Goal: Find specific page/section: Find specific page/section

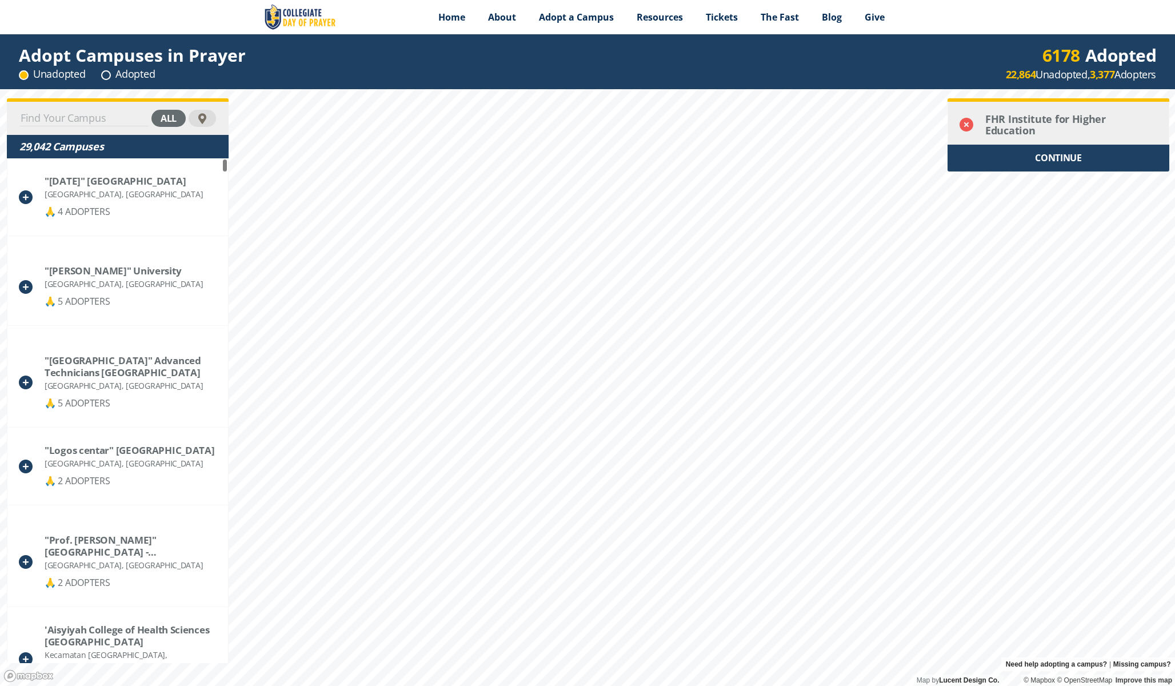
click at [967, 122] on icon at bounding box center [966, 125] width 14 height 14
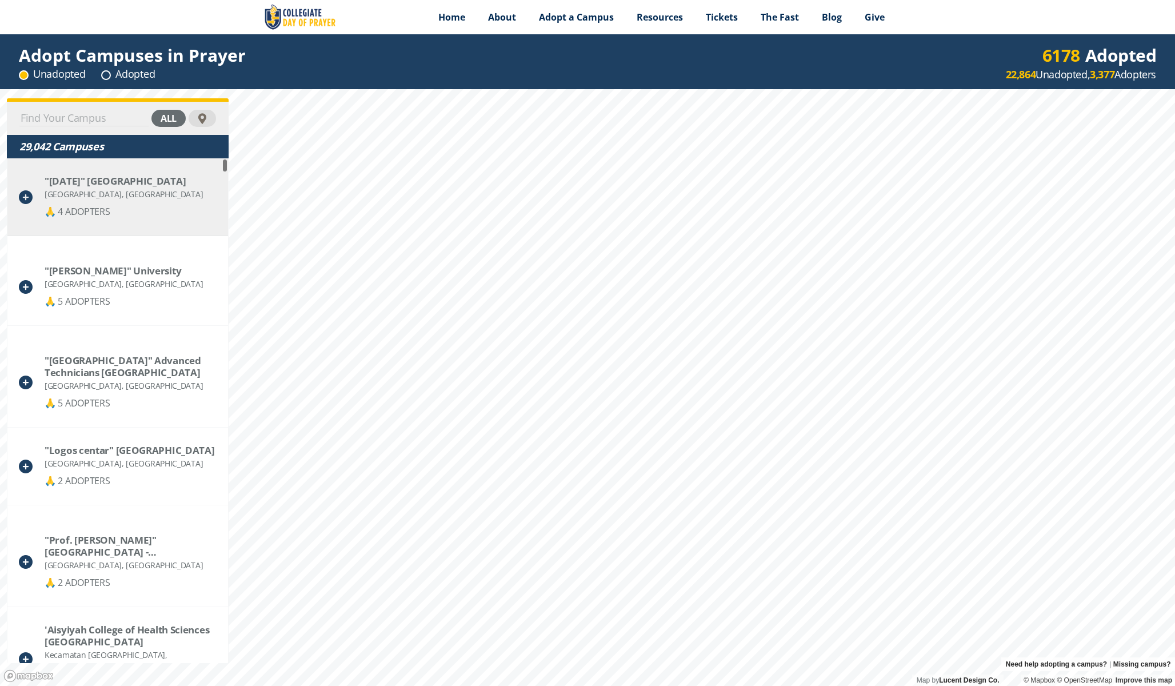
click at [165, 201] on div "[GEOGRAPHIC_DATA], [GEOGRAPHIC_DATA]" at bounding box center [124, 194] width 158 height 14
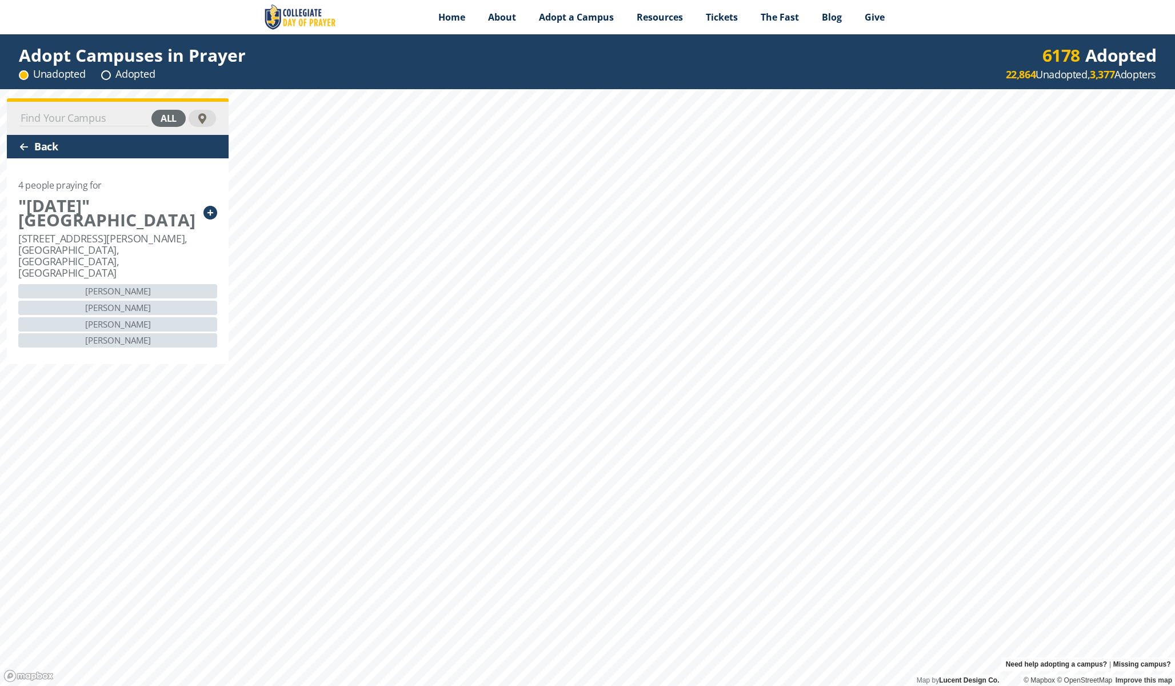
click at [41, 145] on div "Back" at bounding box center [118, 146] width 222 height 23
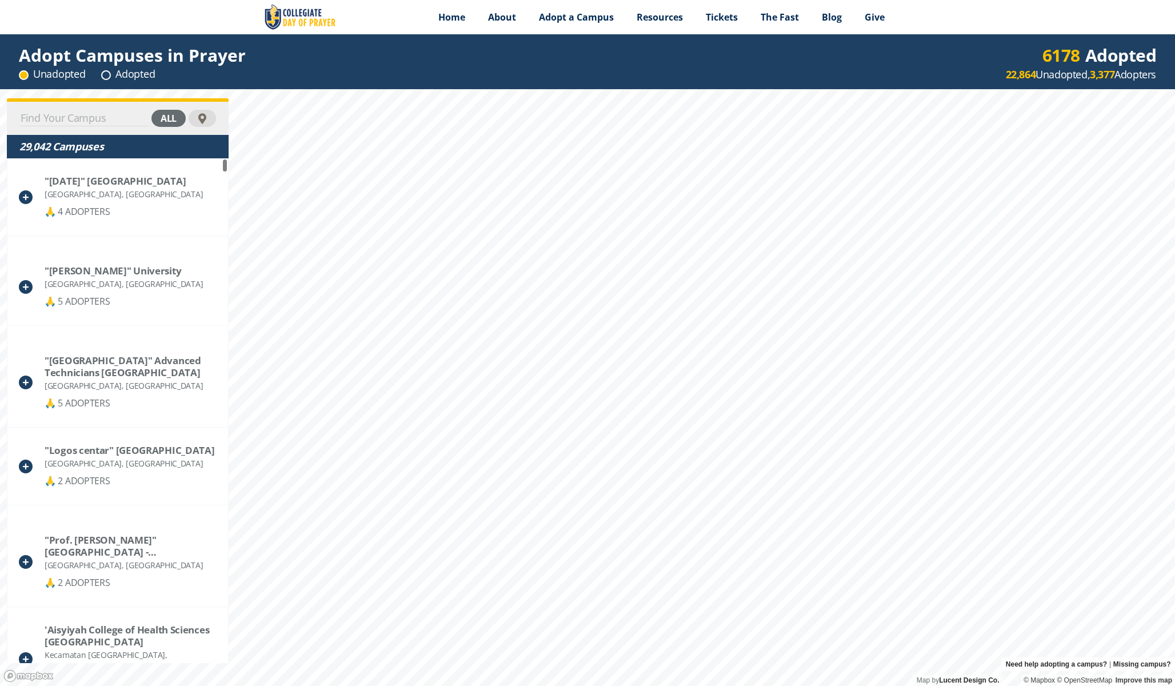
click at [42, 113] on input at bounding box center [83, 118] width 129 height 16
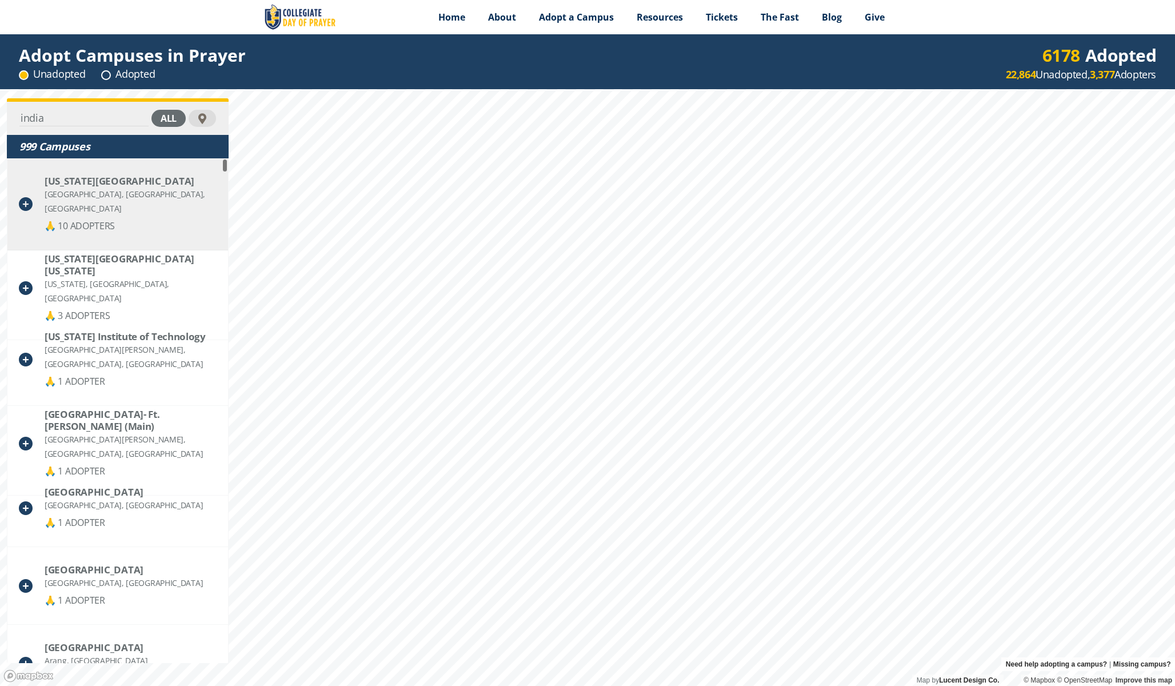
click at [81, 189] on div "[GEOGRAPHIC_DATA], [GEOGRAPHIC_DATA], [GEOGRAPHIC_DATA]" at bounding box center [131, 201] width 172 height 29
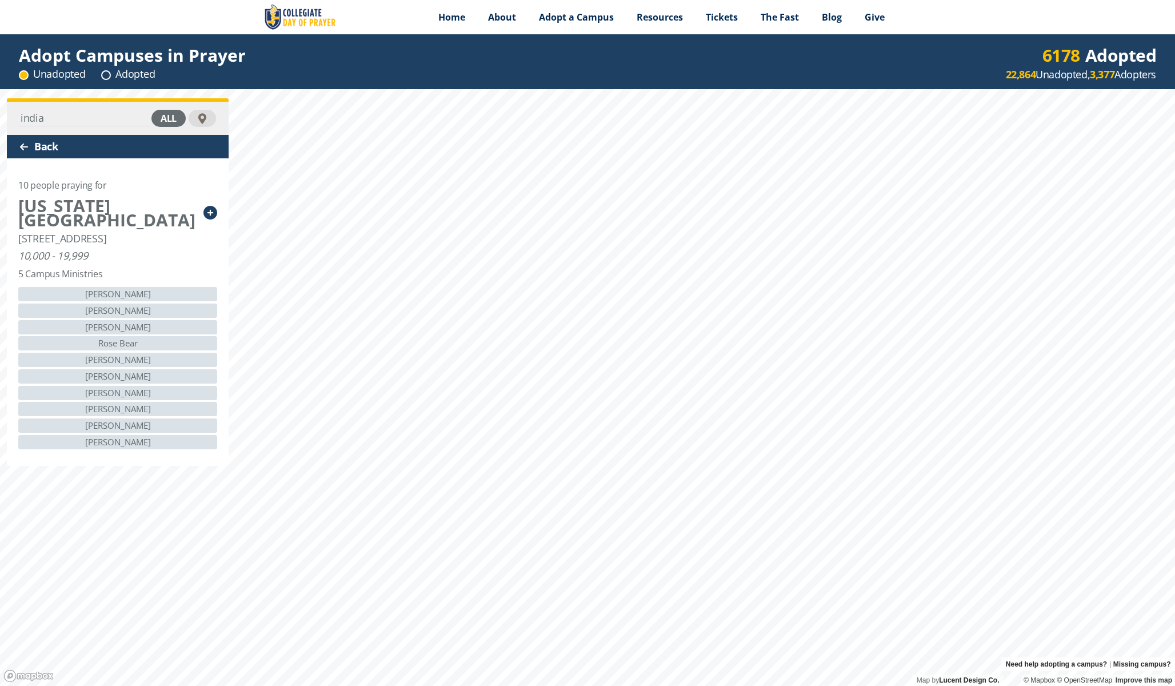
click at [25, 150] on div at bounding box center [23, 146] width 9 height 9
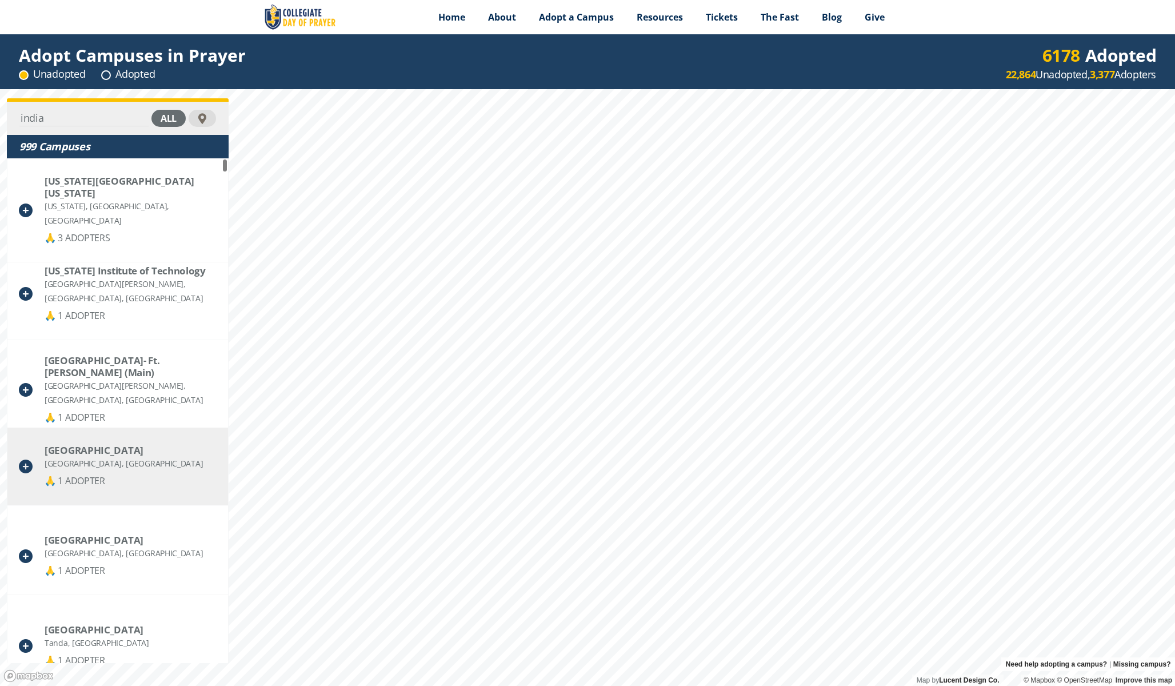
click at [134, 467] on div "AKS University Satna, [GEOGRAPHIC_DATA] 🙏 1 ADOPTER" at bounding box center [117, 466] width 221 height 78
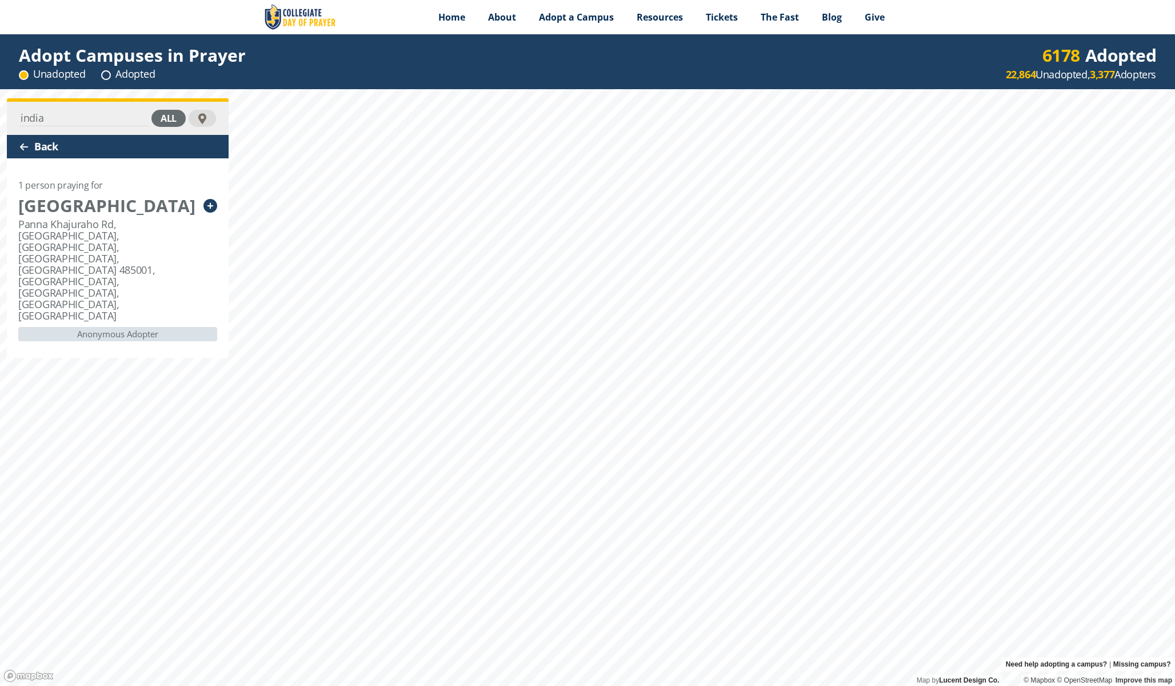
click at [21, 150] on div at bounding box center [23, 146] width 9 height 9
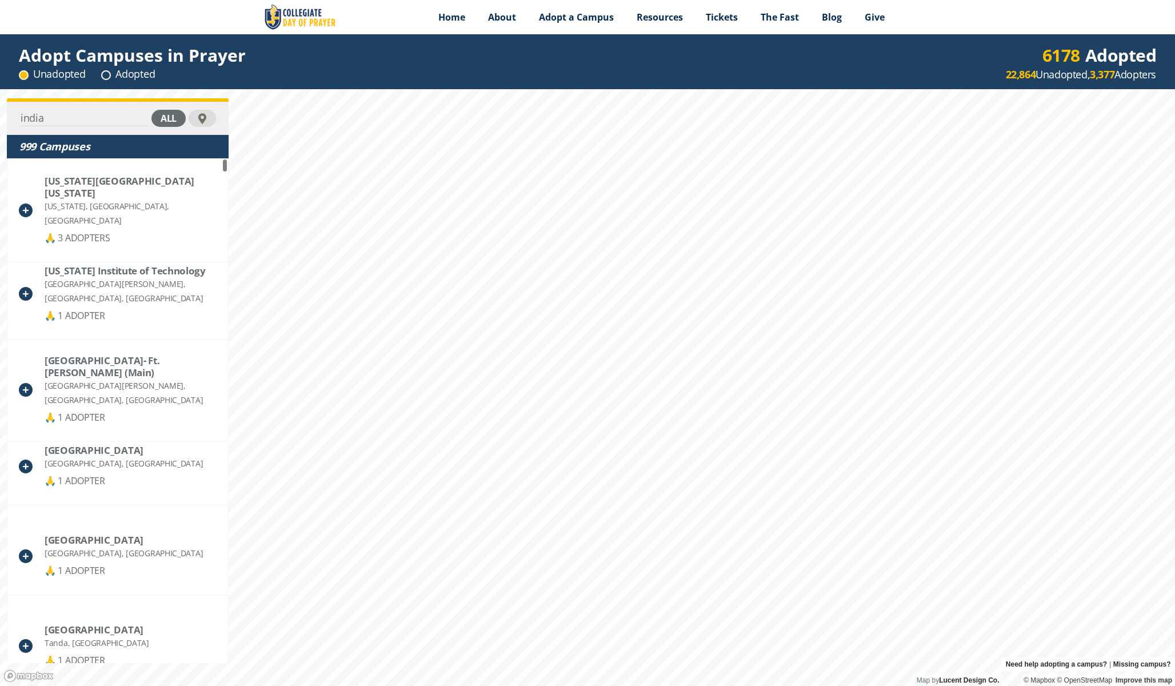
click at [103, 118] on input "india" at bounding box center [83, 118] width 129 height 16
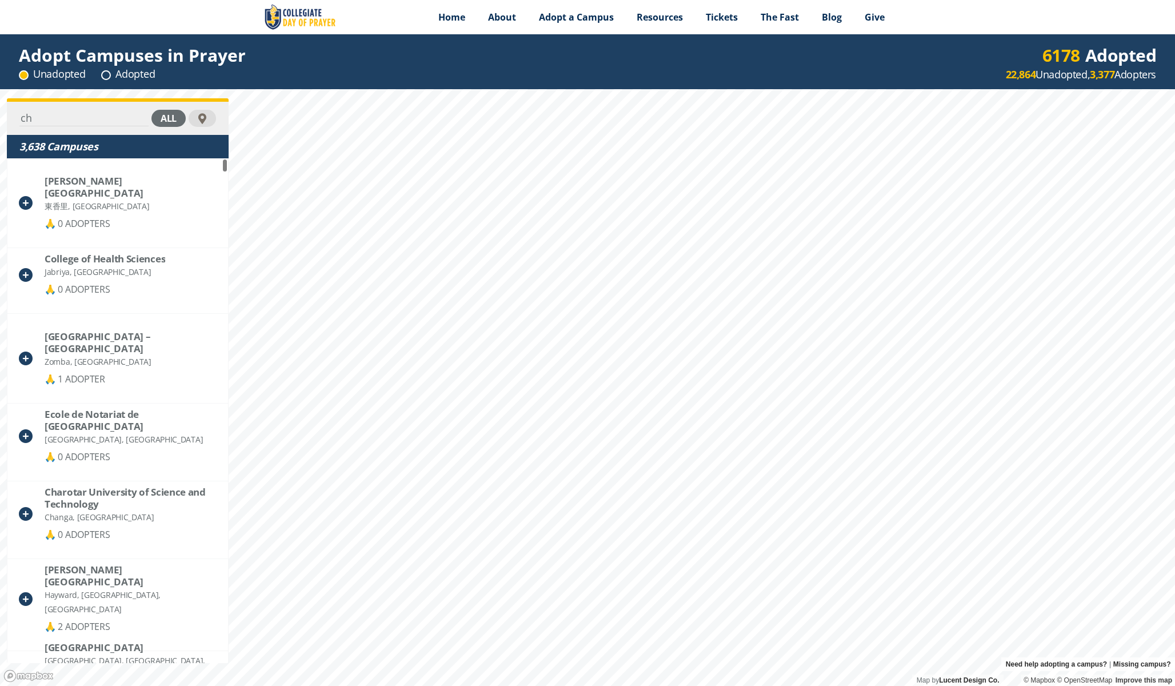
type input "c"
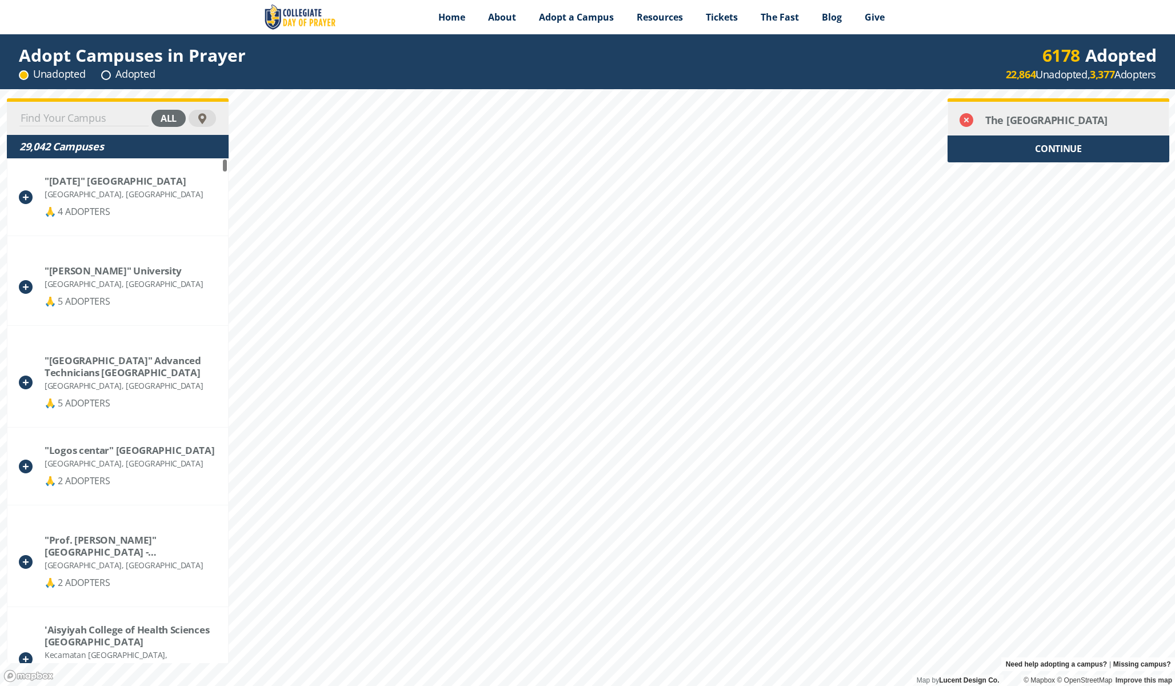
click at [970, 126] on icon at bounding box center [966, 120] width 14 height 14
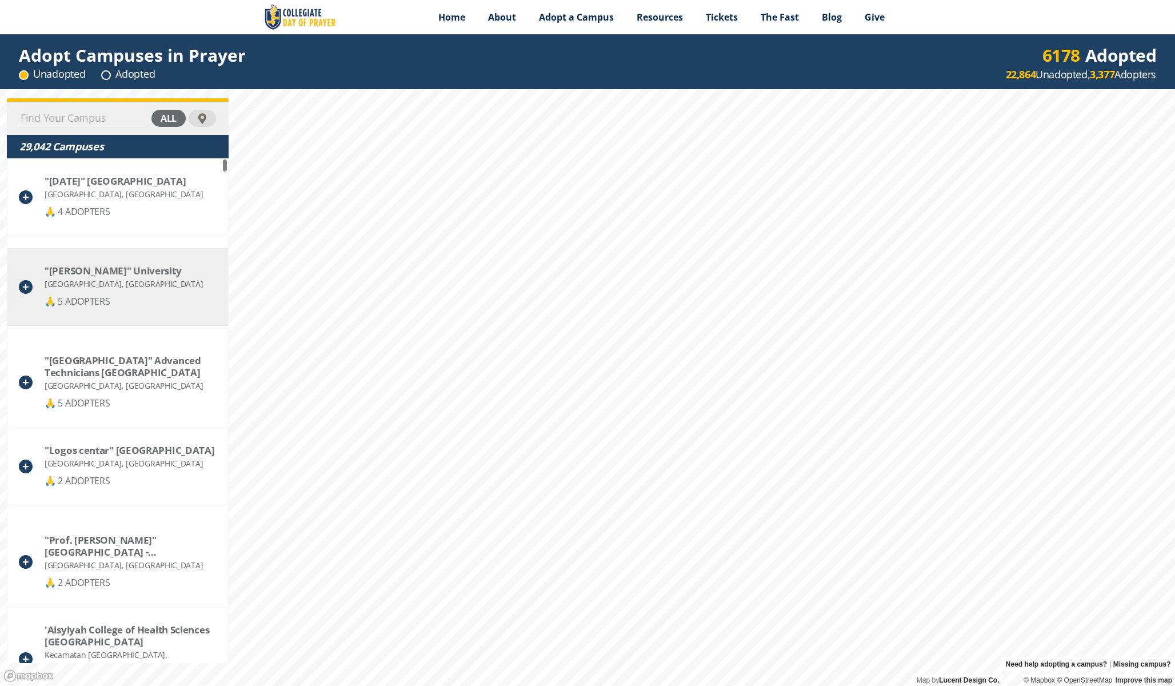
click at [81, 307] on div "🙏 5 ADOPTERS" at bounding box center [124, 301] width 158 height 14
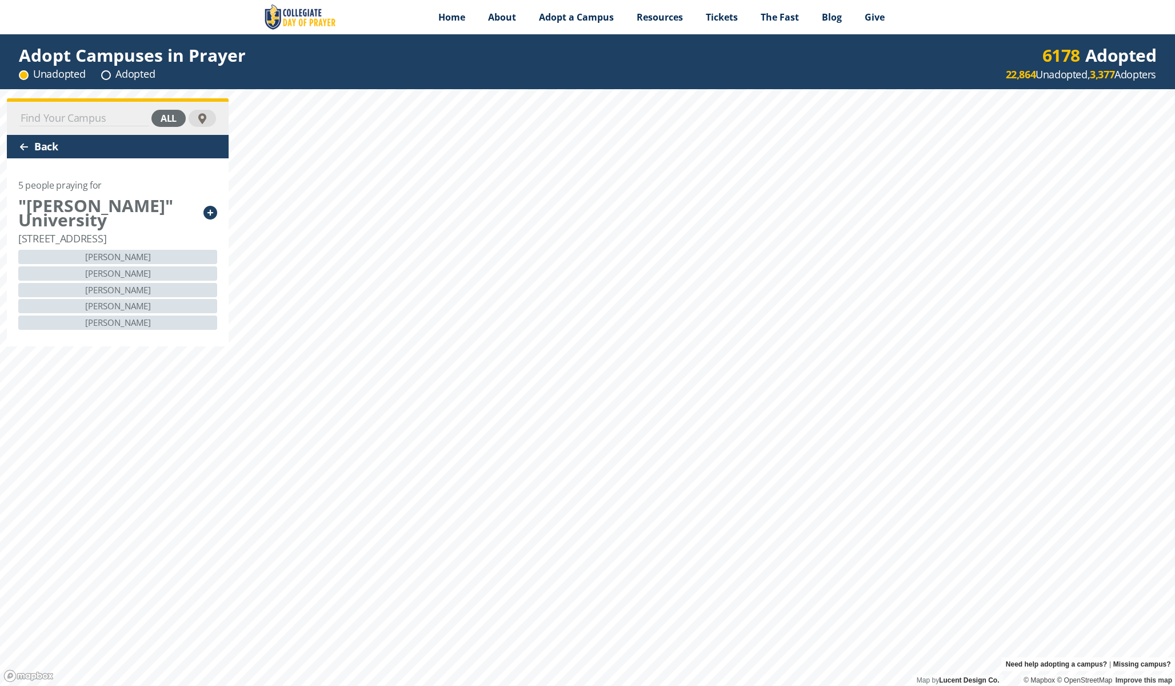
click at [22, 148] on div at bounding box center [23, 146] width 9 height 9
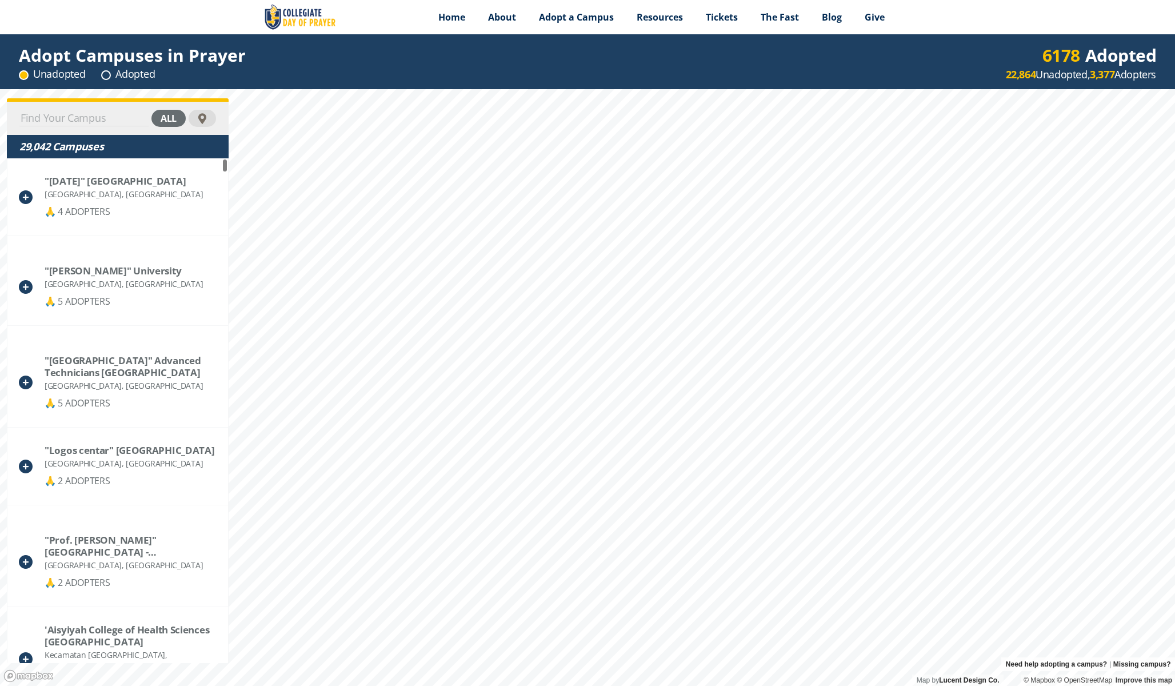
click at [113, 118] on input at bounding box center [83, 118] width 129 height 16
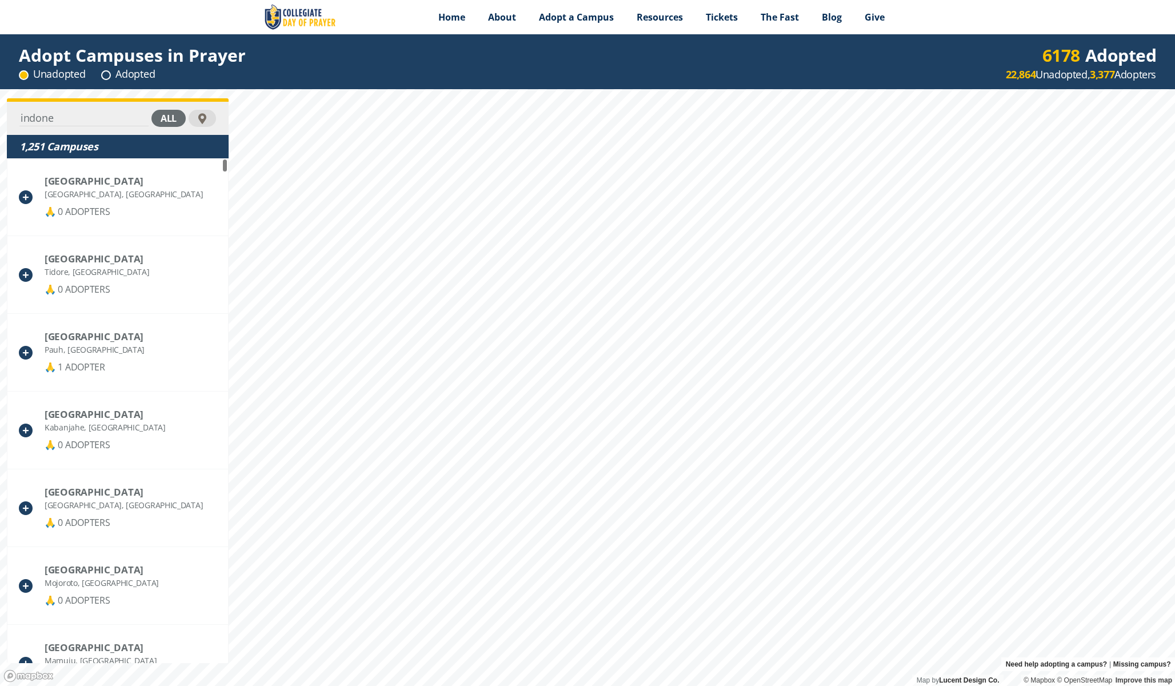
drag, startPoint x: 113, startPoint y: 118, endPoint x: 172, endPoint y: 122, distance: 59.5
click at [172, 122] on div "all" at bounding box center [168, 118] width 34 height 17
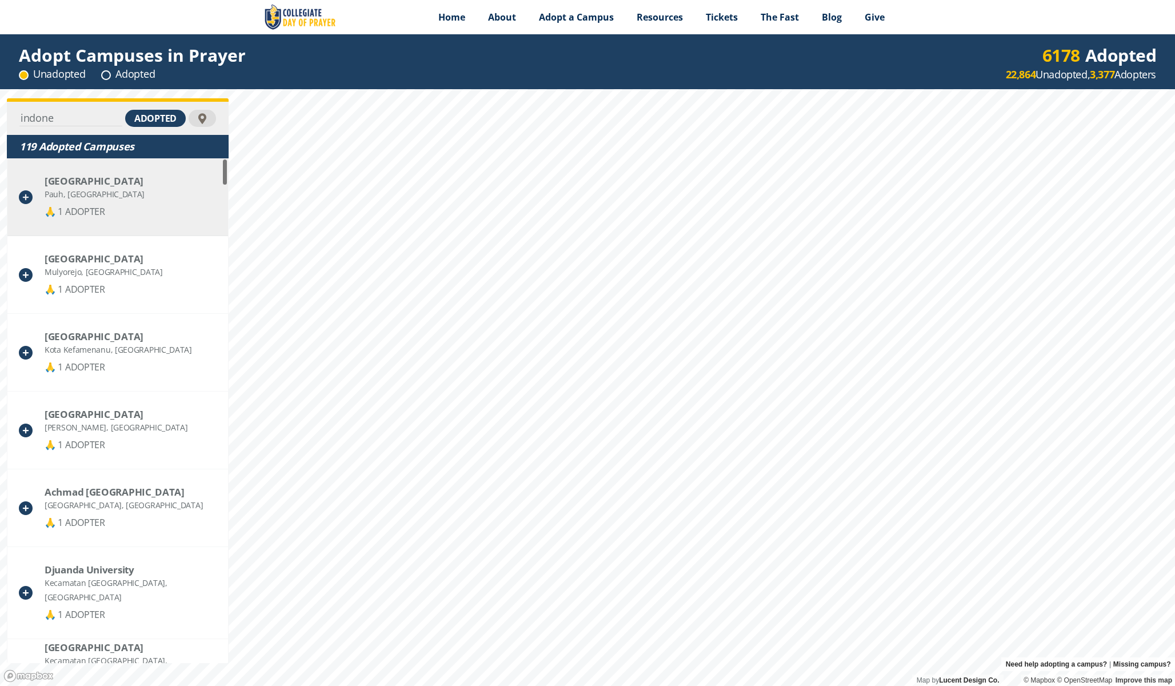
click at [163, 190] on div "Andalas University Pauh, [GEOGRAPHIC_DATA] 🙏 1 ADOPTER" at bounding box center [117, 197] width 221 height 78
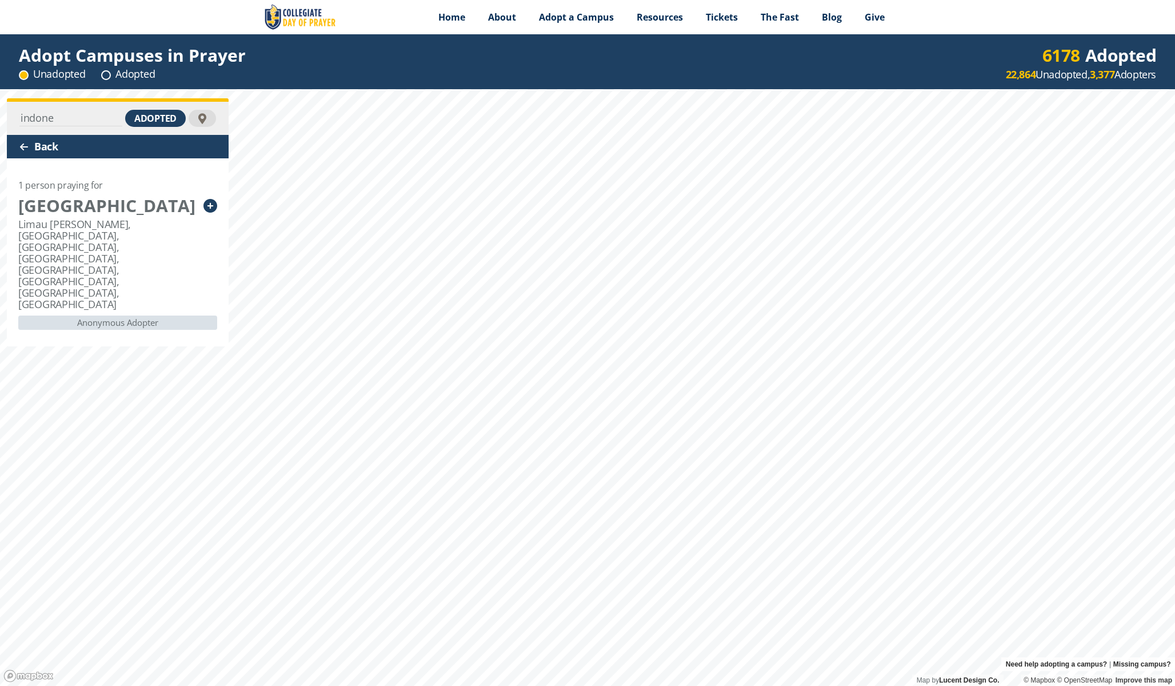
click at [34, 150] on div "Back" at bounding box center [118, 146] width 222 height 23
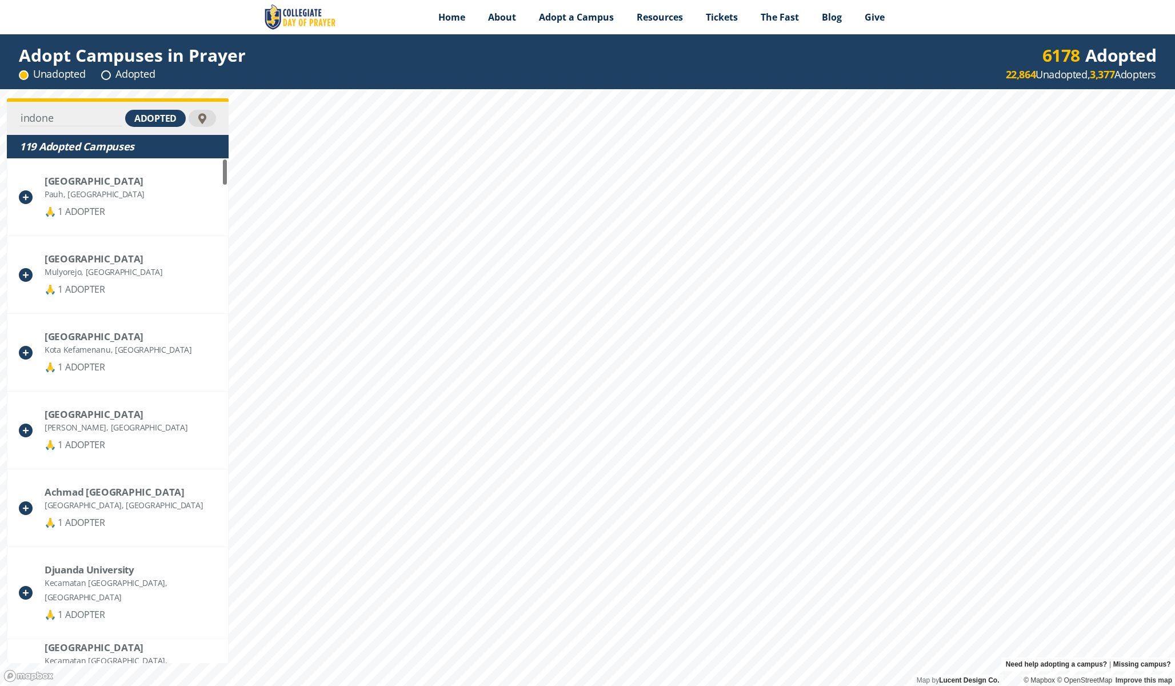
click at [67, 120] on input "indone" at bounding box center [70, 118] width 103 height 16
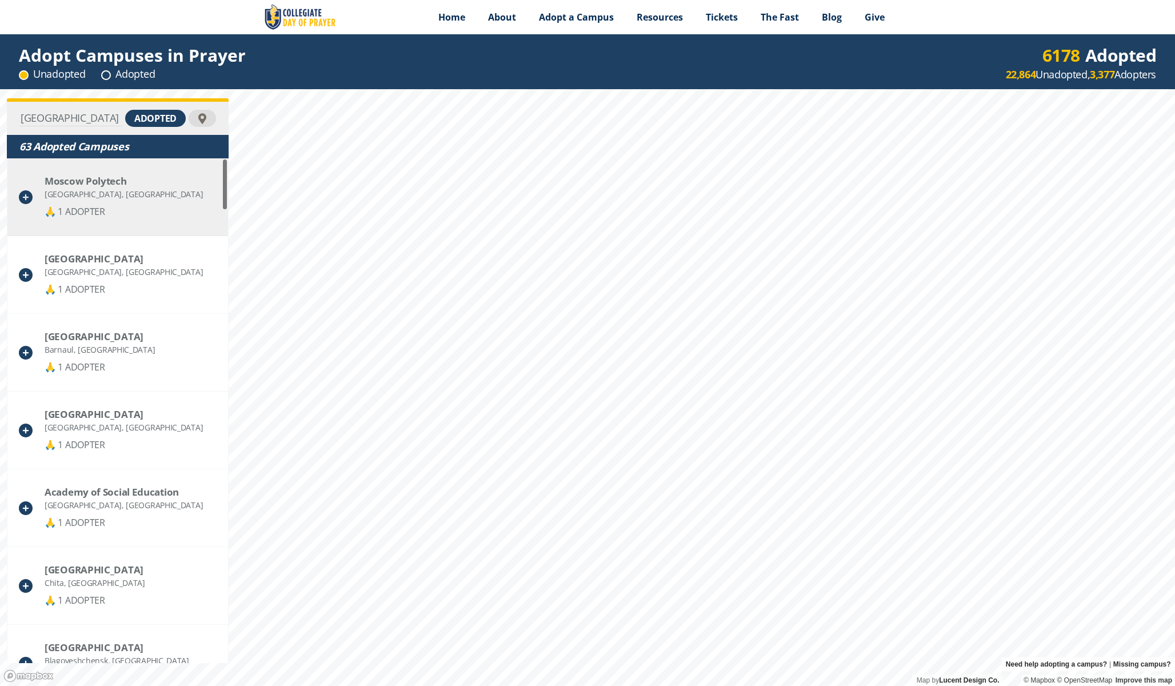
click at [109, 189] on div "[GEOGRAPHIC_DATA], [GEOGRAPHIC_DATA]" at bounding box center [124, 194] width 158 height 14
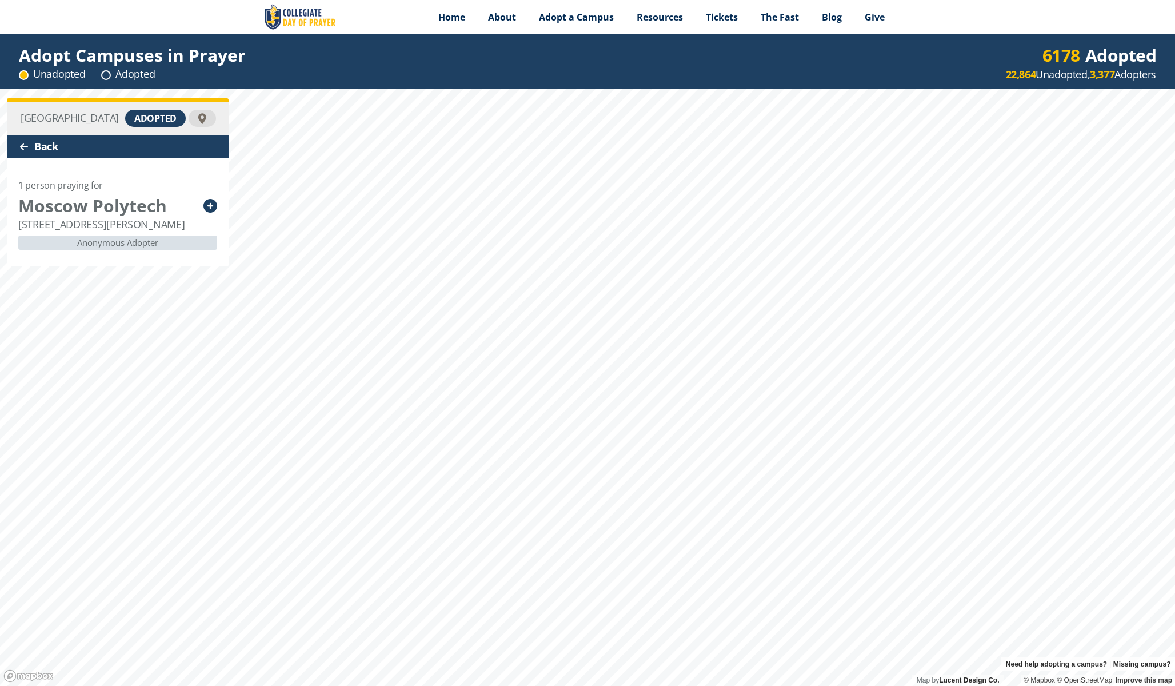
click at [21, 146] on div at bounding box center [23, 146] width 9 height 9
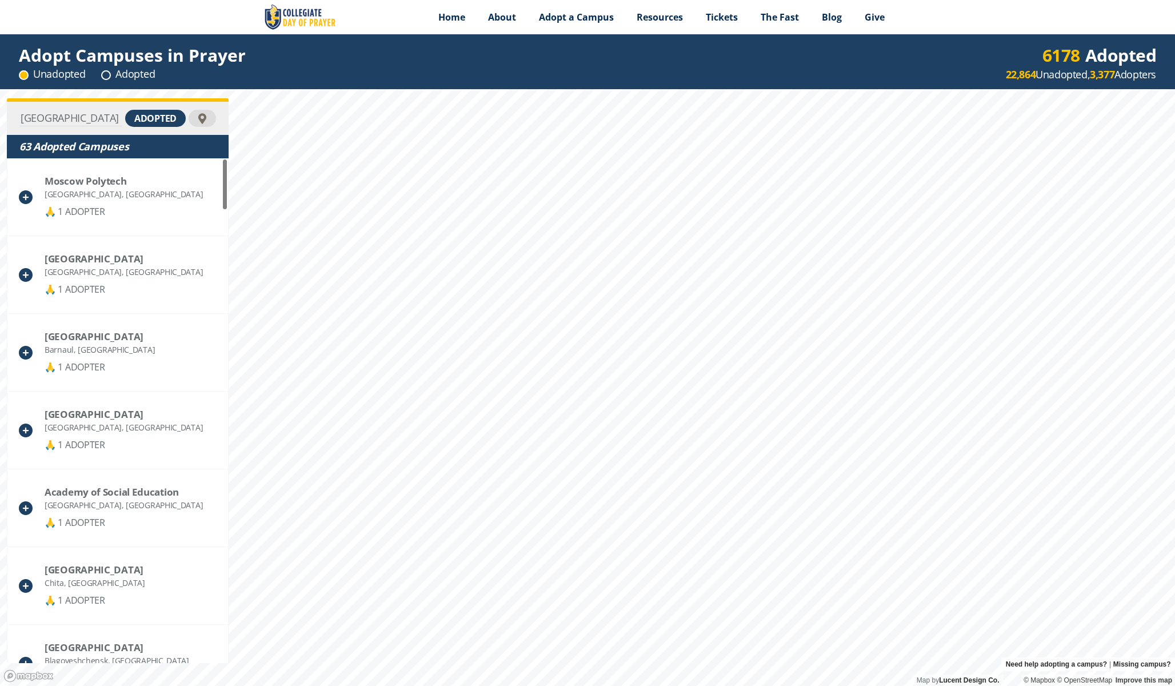
click at [70, 118] on input "[GEOGRAPHIC_DATA]" at bounding box center [70, 118] width 103 height 16
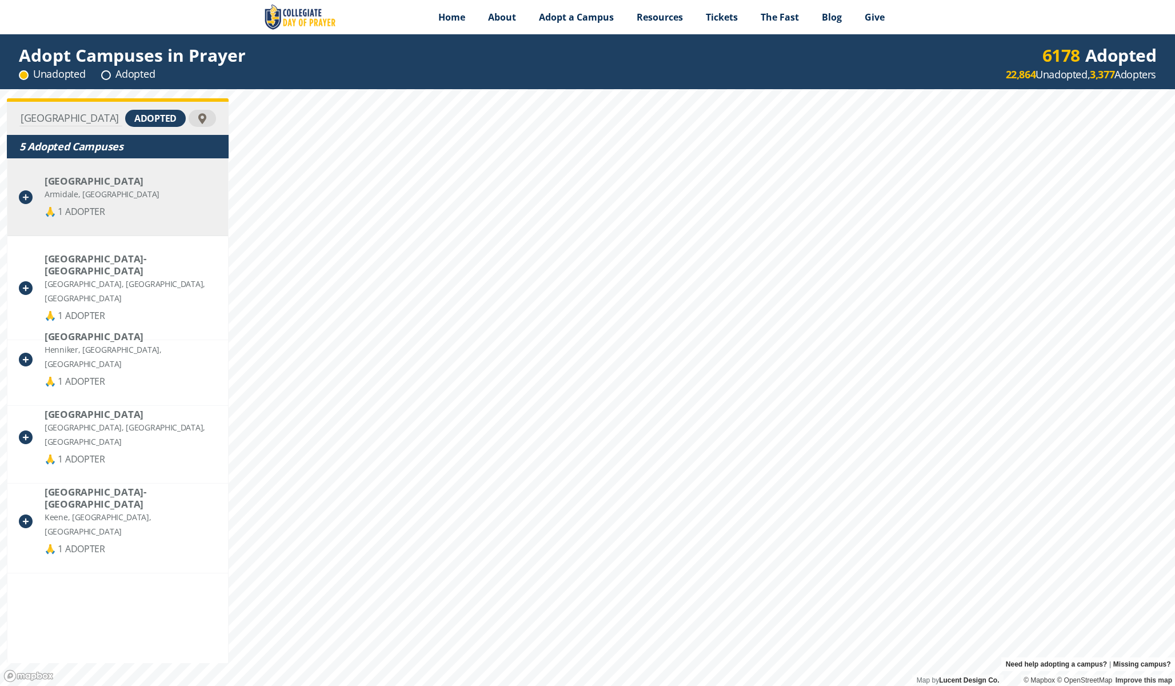
click at [112, 193] on div "Armidale, [GEOGRAPHIC_DATA]" at bounding box center [102, 194] width 115 height 14
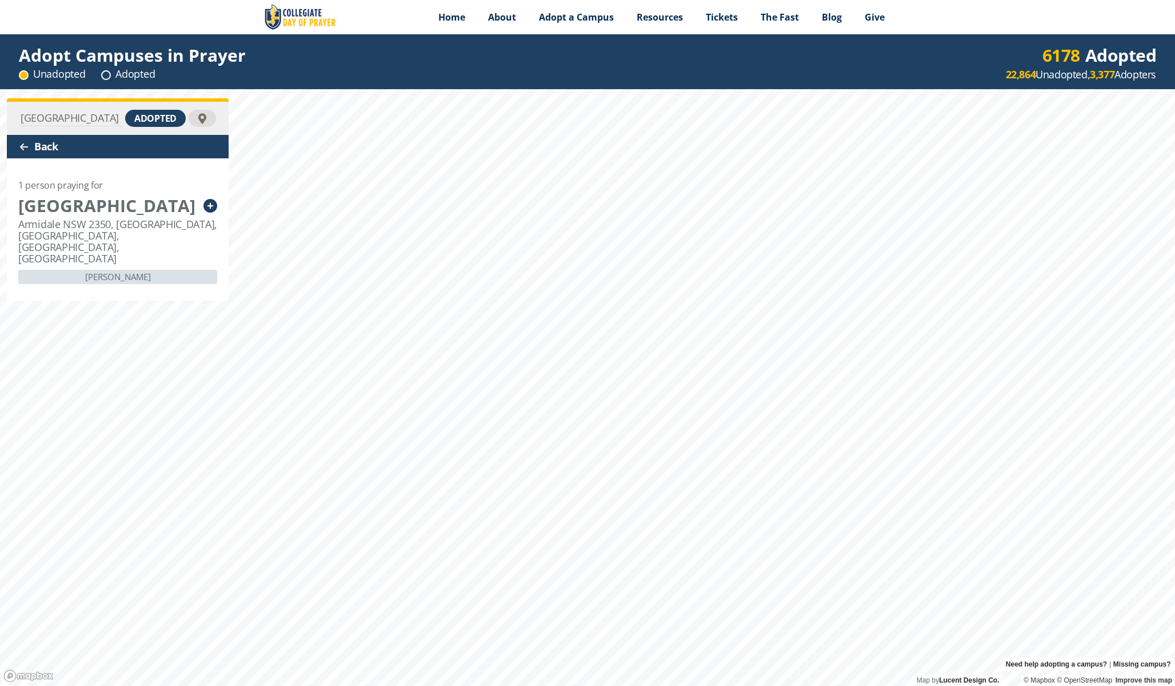
click at [37, 143] on div "Back" at bounding box center [118, 146] width 222 height 23
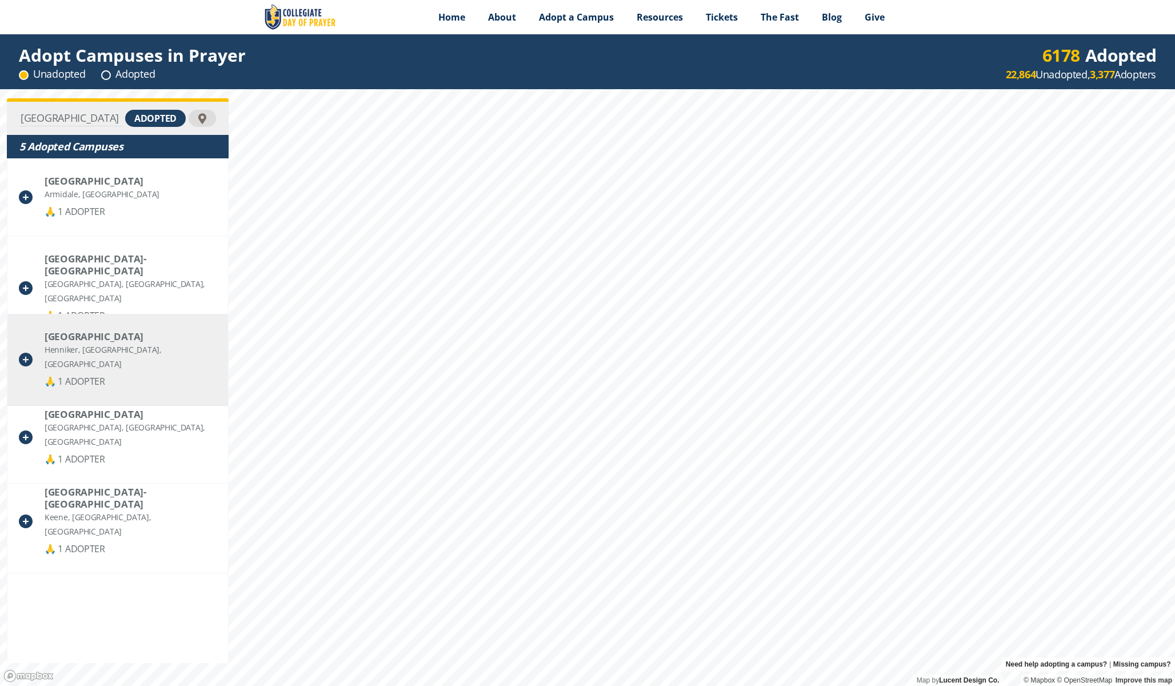
click at [98, 355] on div "Henniker, [GEOGRAPHIC_DATA], [GEOGRAPHIC_DATA]" at bounding box center [131, 356] width 172 height 29
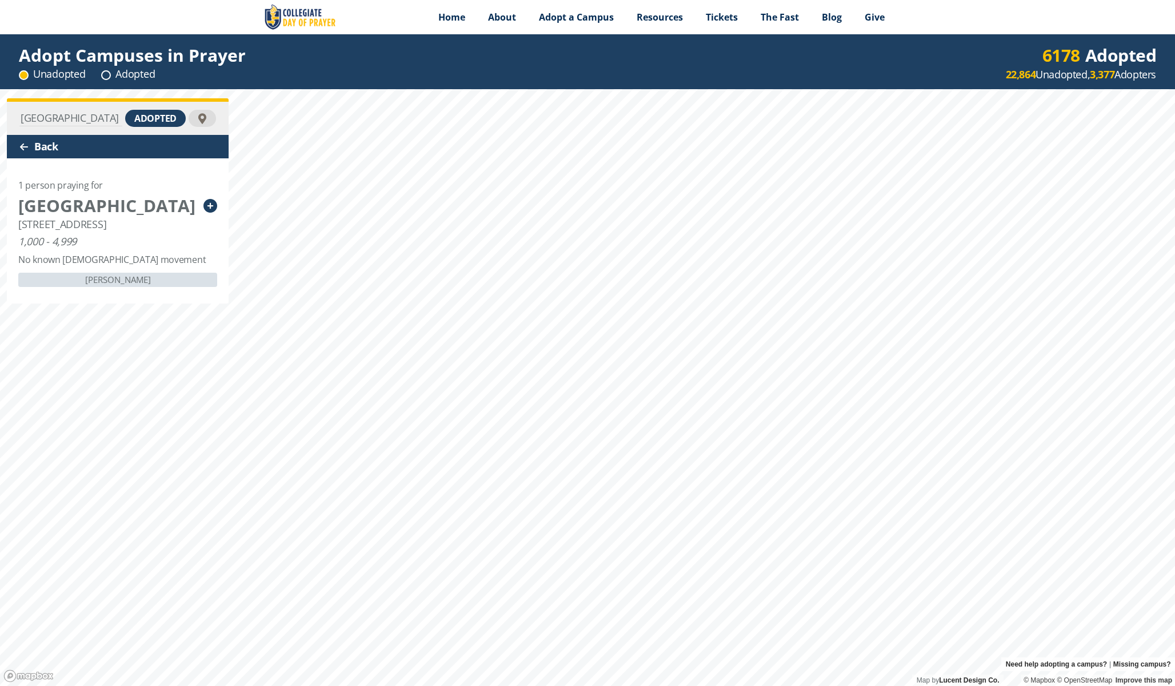
click at [19, 149] on div at bounding box center [23, 146] width 9 height 9
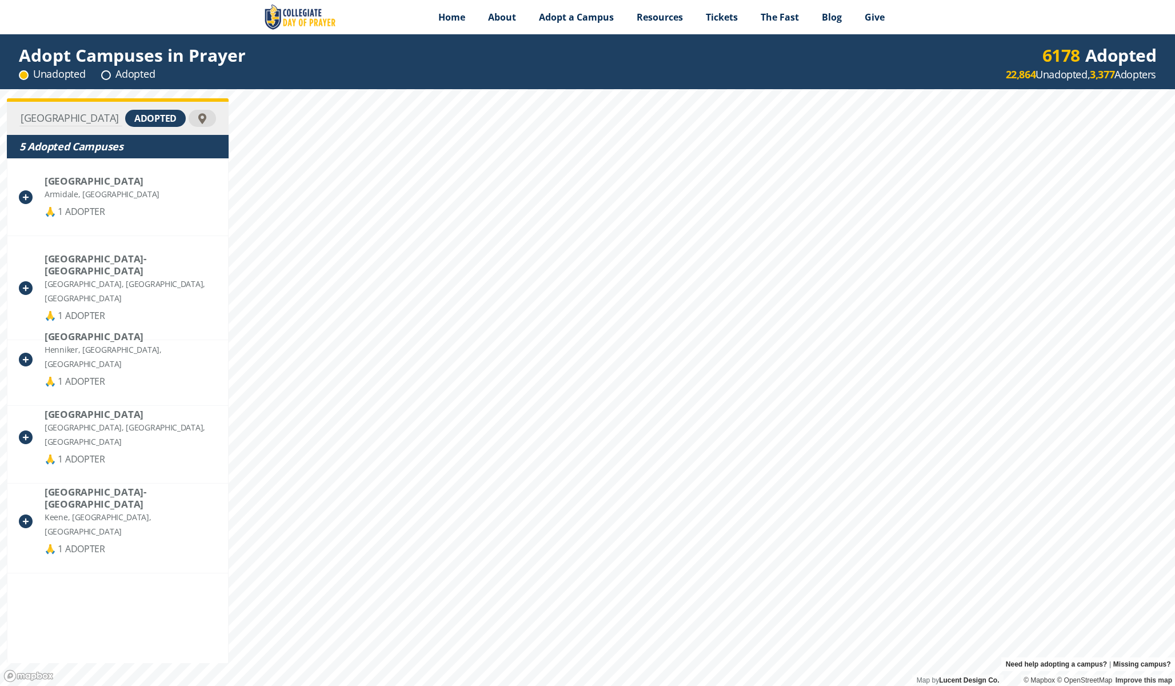
click at [88, 127] on div "england adopted" at bounding box center [118, 118] width 222 height 33
click at [88, 119] on input "[GEOGRAPHIC_DATA]" at bounding box center [70, 118] width 103 height 16
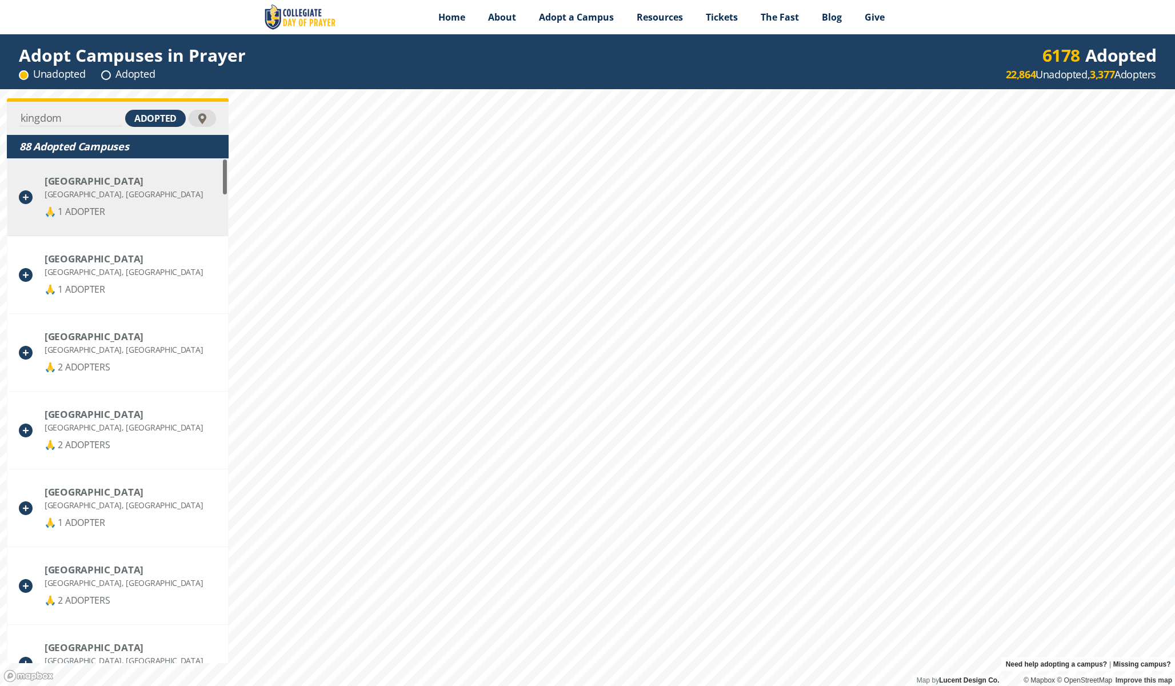
type input "kingdom"
click at [114, 183] on div "[GEOGRAPHIC_DATA]" at bounding box center [124, 181] width 158 height 12
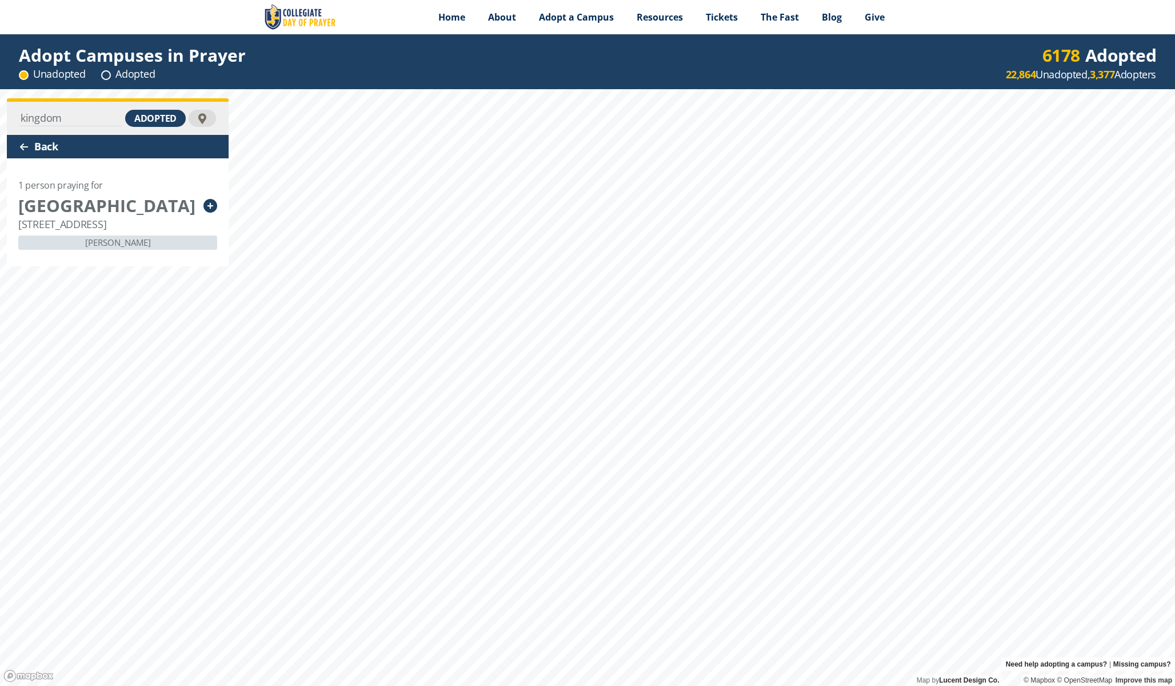
click at [50, 146] on div "Back" at bounding box center [118, 146] width 222 height 23
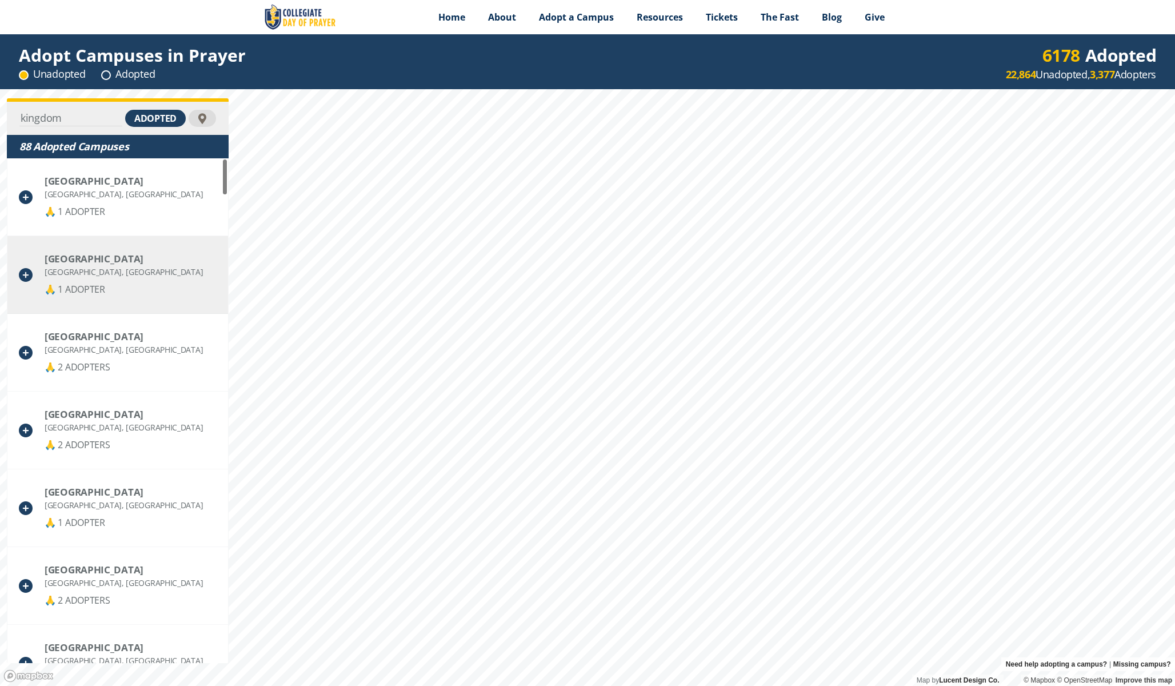
click at [169, 270] on div "[GEOGRAPHIC_DATA] Leeds, [GEOGRAPHIC_DATA] 🙏 1 ADOPTER" at bounding box center [117, 275] width 221 height 78
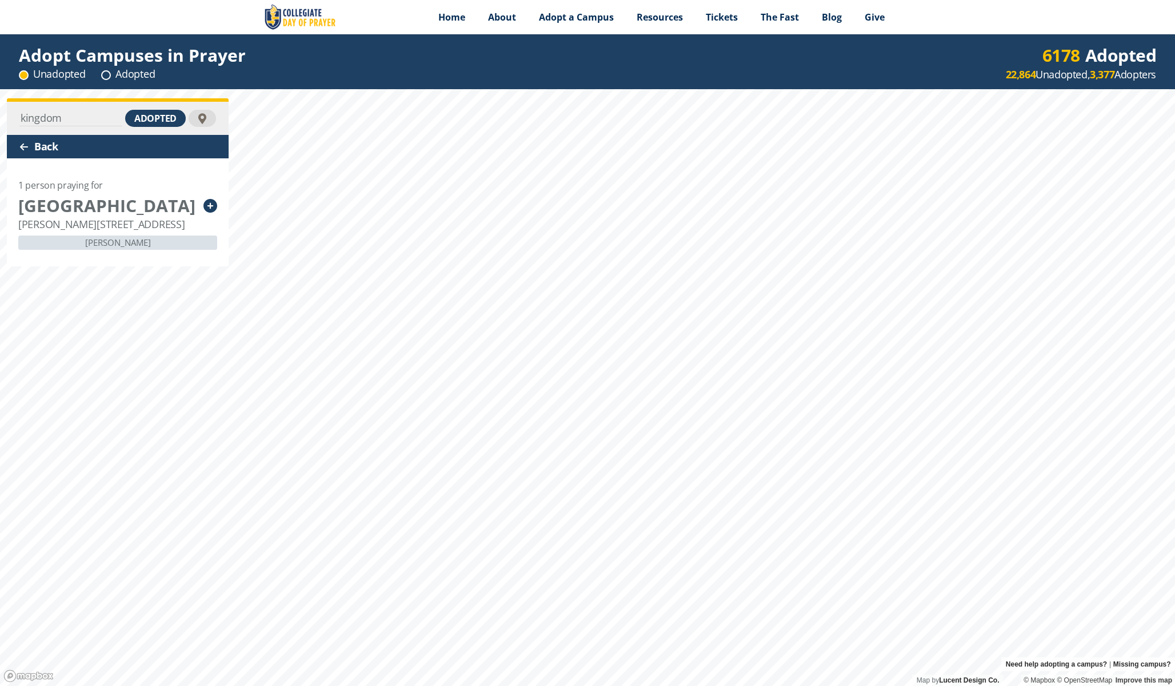
click at [49, 145] on div "Back" at bounding box center [118, 146] width 222 height 23
